Goal: Navigation & Orientation: Find specific page/section

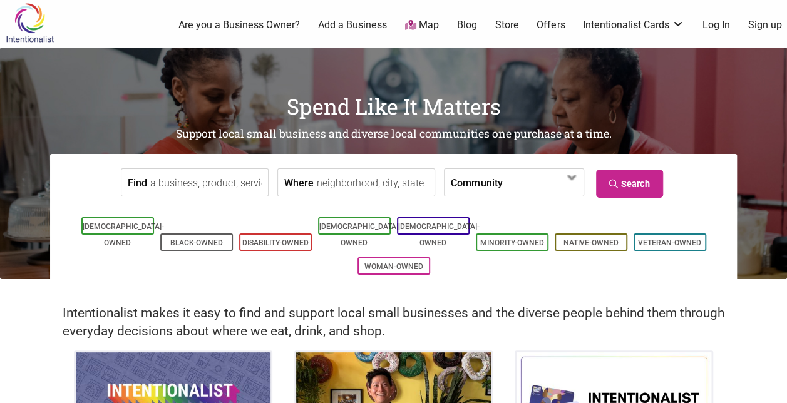
scroll to position [6, 0]
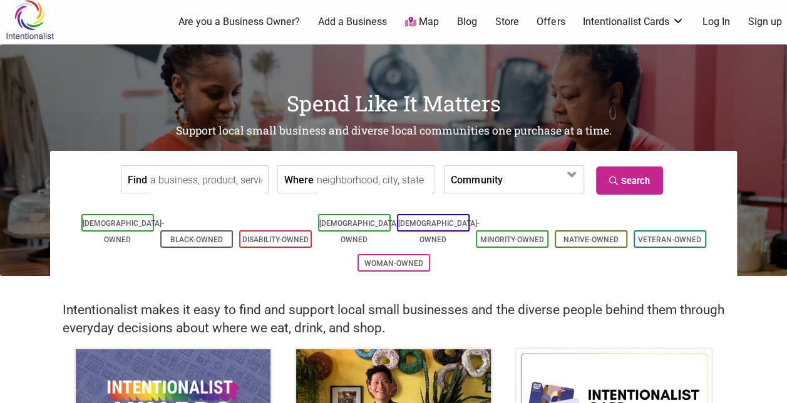
click at [415, 20] on icon at bounding box center [410, 22] width 11 height 10
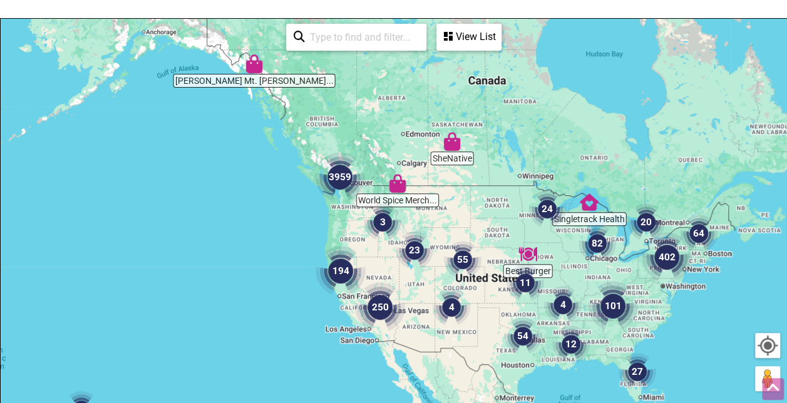
scroll to position [173, 0]
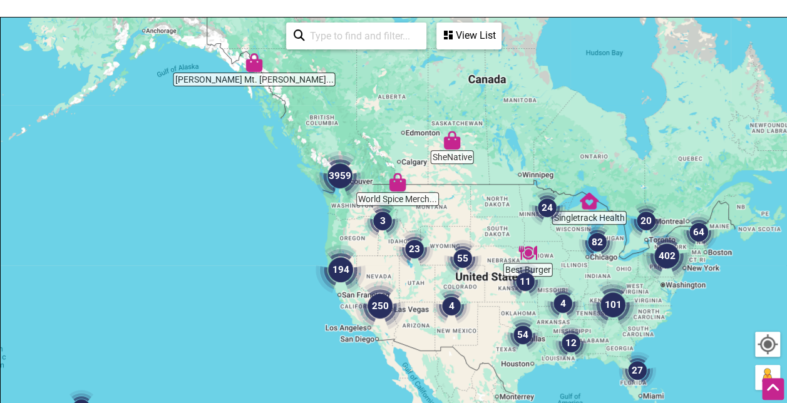
click at [379, 219] on img "3" at bounding box center [383, 221] width 48 height 48
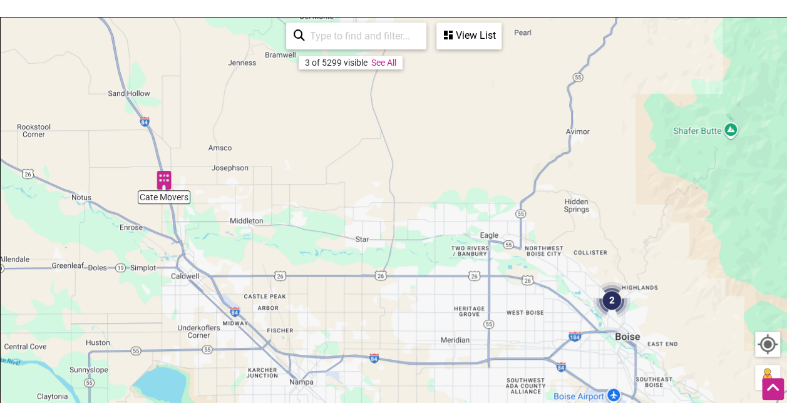
click at [164, 182] on img "Cate Movers" at bounding box center [164, 180] width 29 height 29
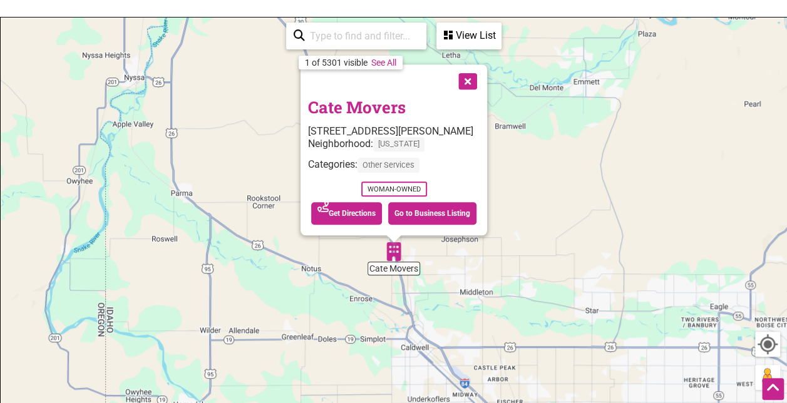
click at [470, 81] on button "Close" at bounding box center [466, 79] width 31 height 31
